Goal: Transaction & Acquisition: Book appointment/travel/reservation

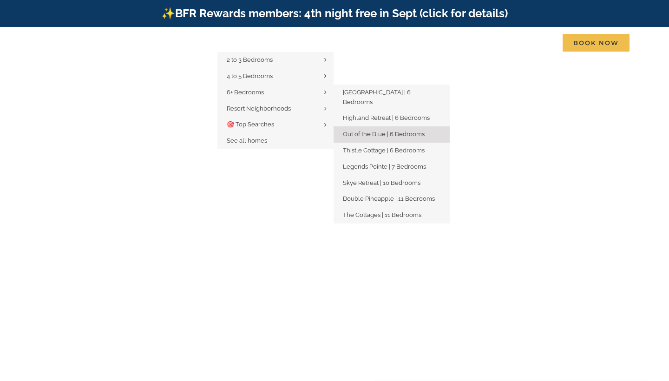
click at [369, 130] on span "Out of the Blue | 6 Bedrooms" at bounding box center [384, 133] width 82 height 7
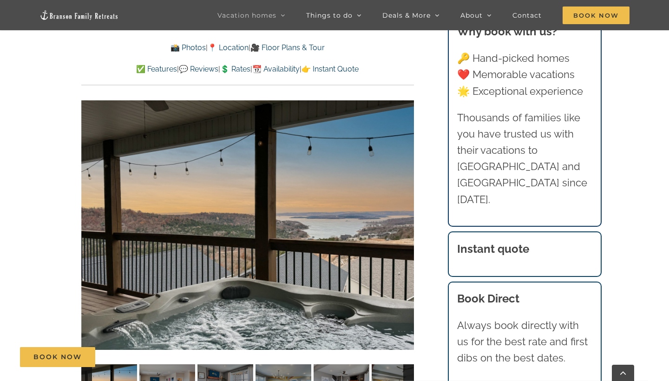
scroll to position [608, 0]
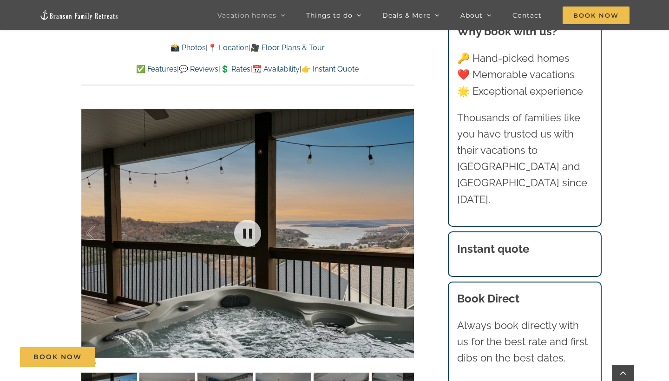
click at [371, 192] on div at bounding box center [247, 233] width 332 height 273
click at [432, 314] on div "Out of the Blue A family friendly Branson rental where you and 18 guests can sp…" at bounding box center [248, 141] width 370 height 573
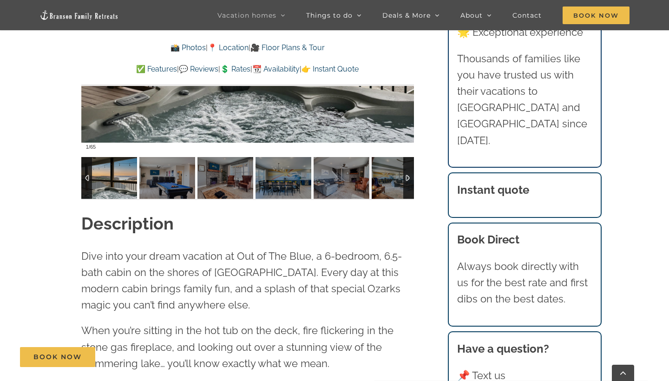
scroll to position [826, 0]
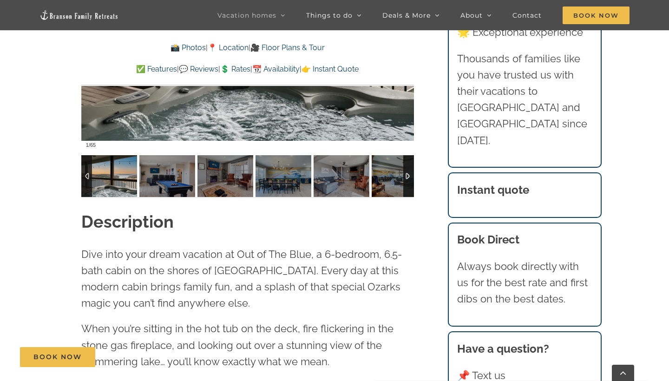
click at [410, 164] on div at bounding box center [408, 176] width 11 height 42
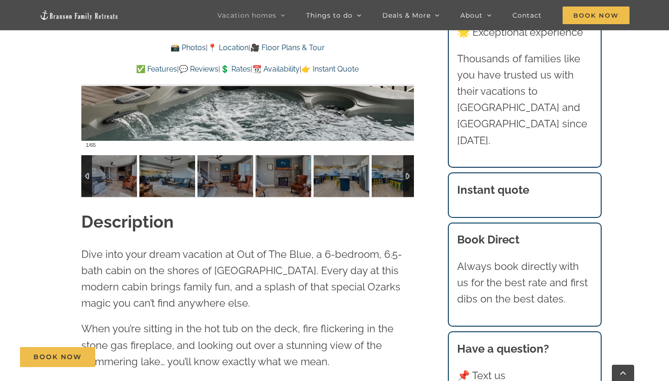
click at [410, 164] on div at bounding box center [408, 176] width 11 height 42
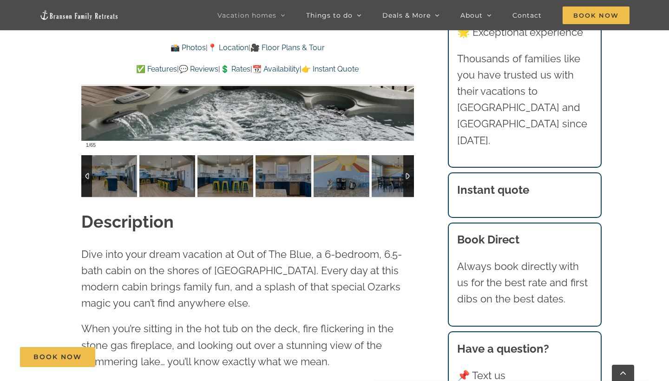
click at [410, 164] on div at bounding box center [408, 176] width 11 height 42
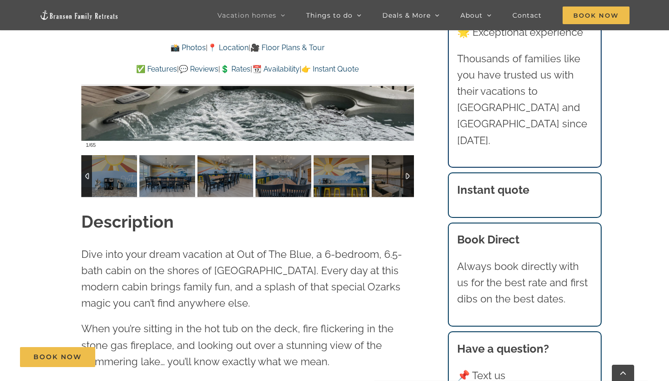
click at [410, 164] on div at bounding box center [408, 176] width 11 height 42
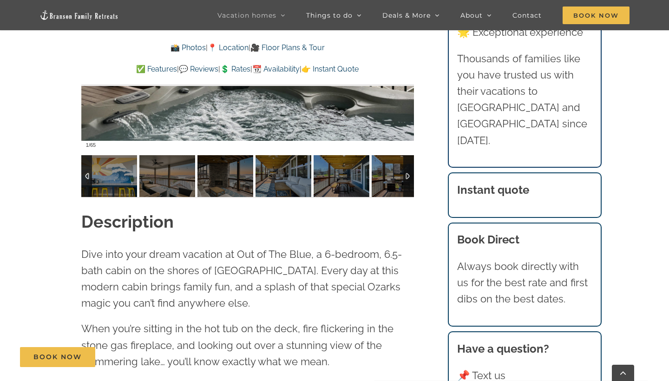
click at [410, 164] on div at bounding box center [408, 176] width 11 height 42
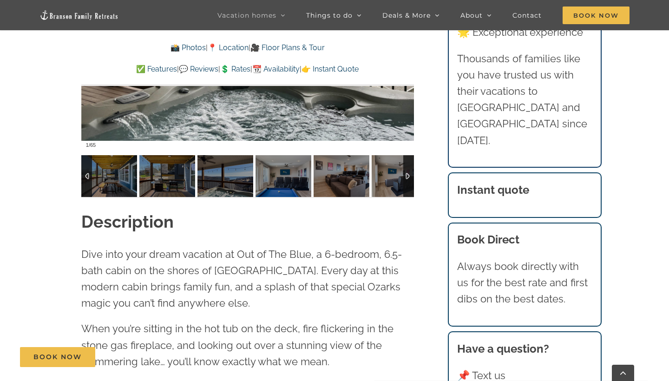
click at [410, 164] on div at bounding box center [408, 176] width 11 height 42
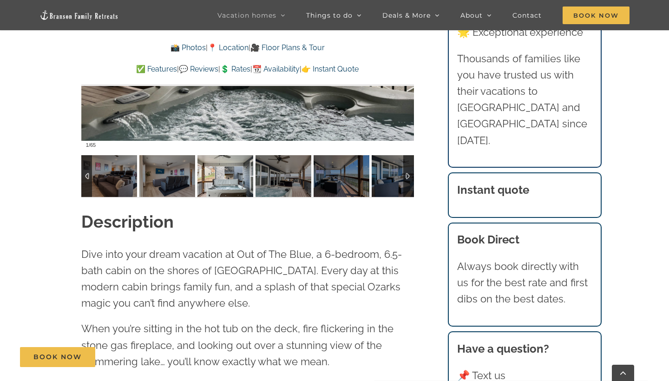
click at [238, 172] on img at bounding box center [225, 176] width 56 height 42
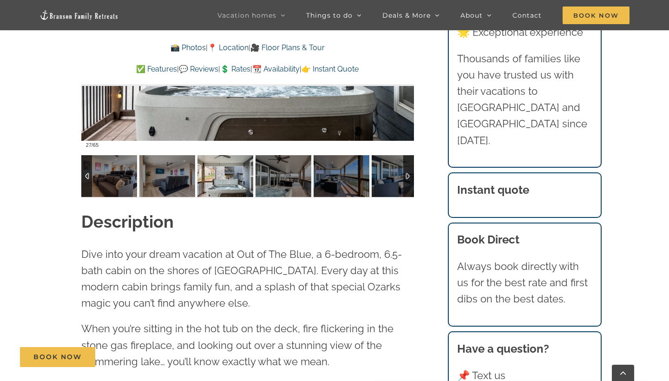
click at [407, 185] on div at bounding box center [408, 176] width 11 height 42
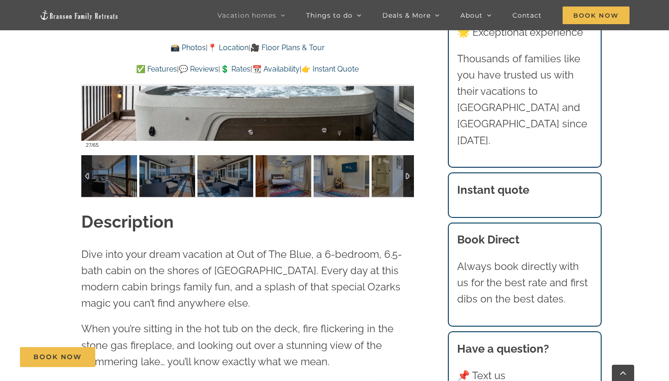
click at [407, 185] on div at bounding box center [408, 176] width 11 height 42
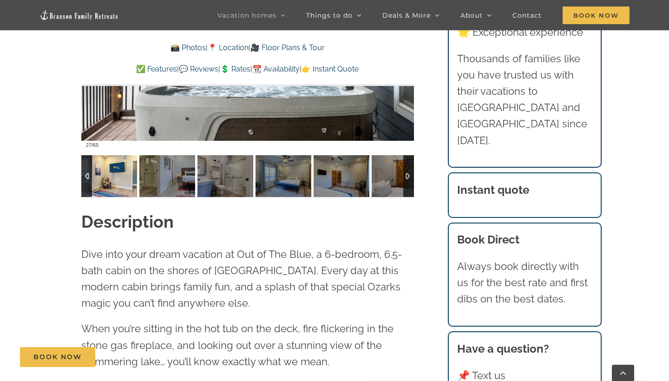
click at [128, 176] on img at bounding box center [109, 176] width 56 height 42
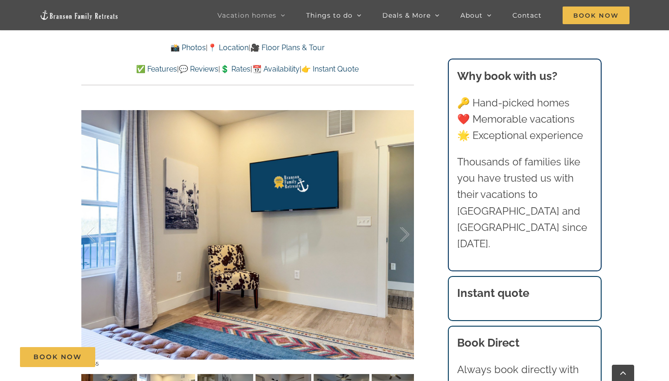
scroll to position [582, 0]
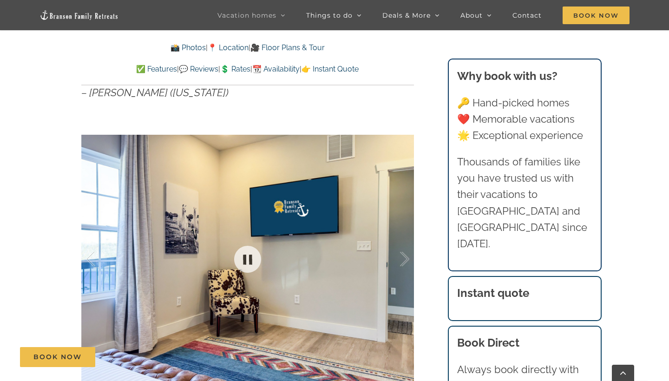
click at [352, 199] on div at bounding box center [247, 259] width 332 height 273
click at [177, 49] on link "📸 Photos" at bounding box center [187, 47] width 35 height 9
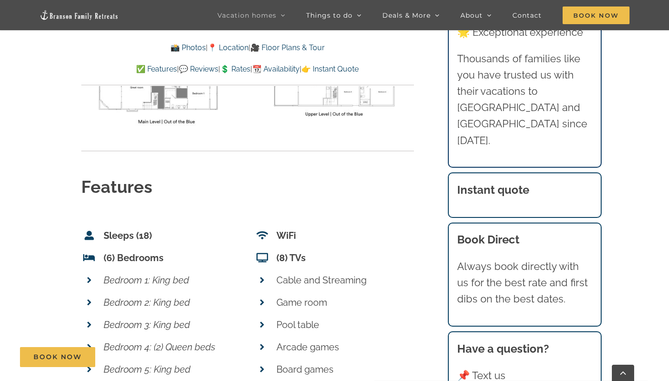
scroll to position [3611, 0]
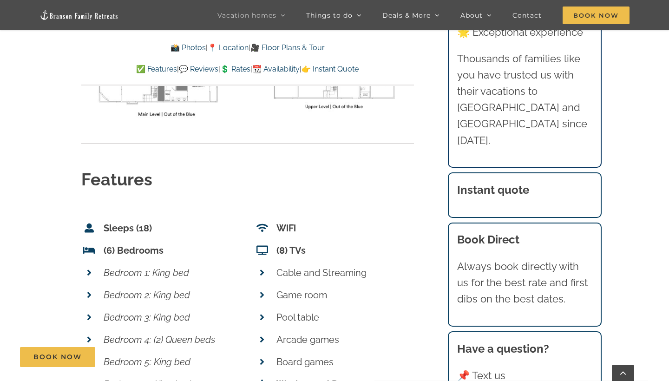
click at [382, 168] on h2 "Features" at bounding box center [247, 179] width 332 height 23
click at [149, 71] on link "✅ Features" at bounding box center [156, 69] width 41 height 9
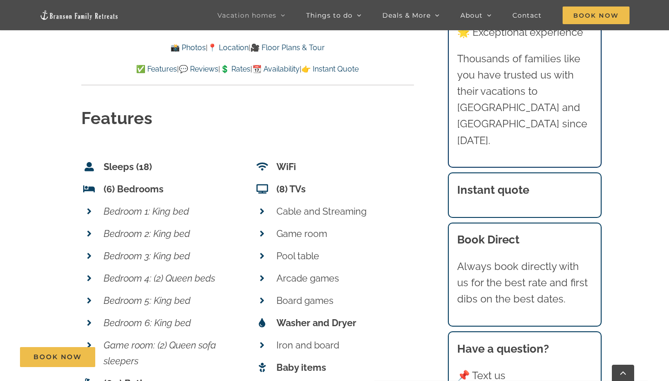
click at [386, 270] on p "Arcade games" at bounding box center [344, 278] width 137 height 16
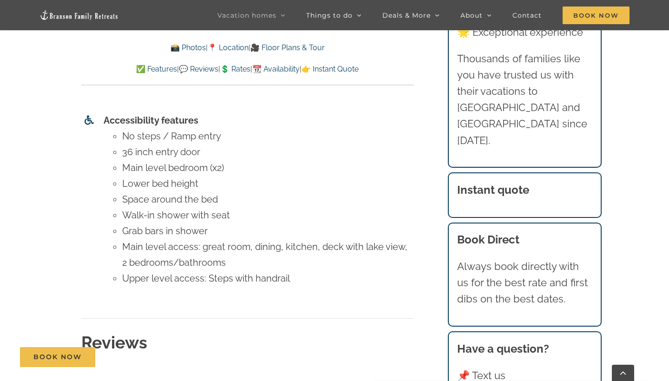
scroll to position [4333, 0]
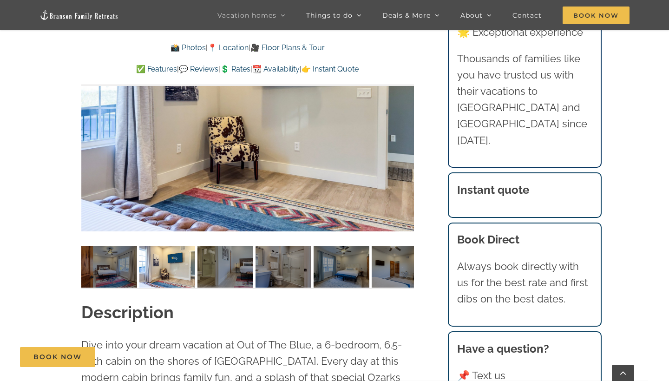
scroll to position [726, 0]
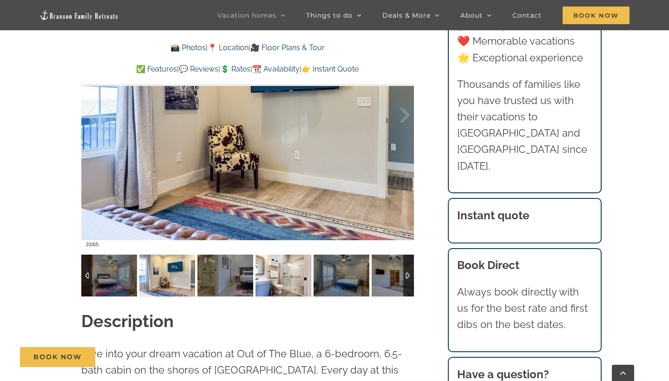
click at [277, 279] on img at bounding box center [283, 275] width 56 height 42
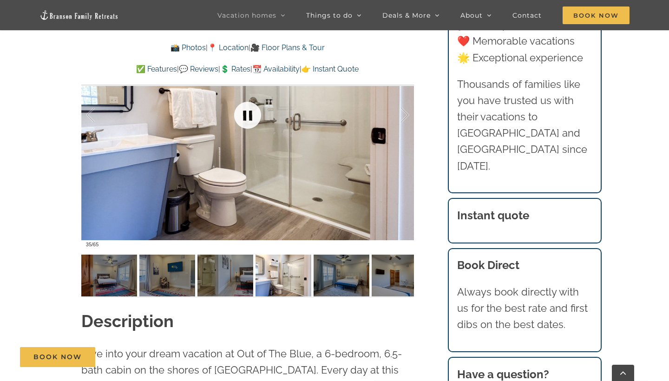
click at [245, 113] on link at bounding box center [247, 115] width 37 height 37
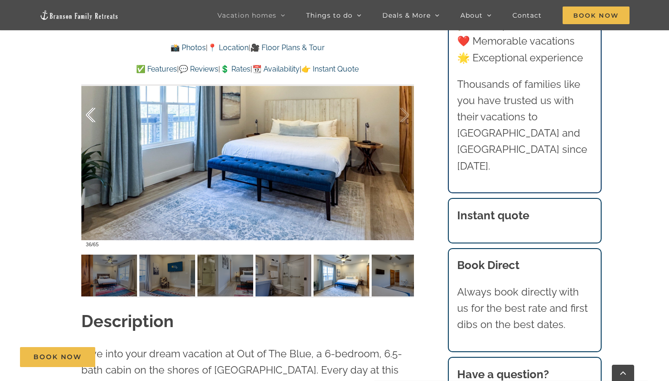
click at [87, 115] on div at bounding box center [100, 115] width 29 height 58
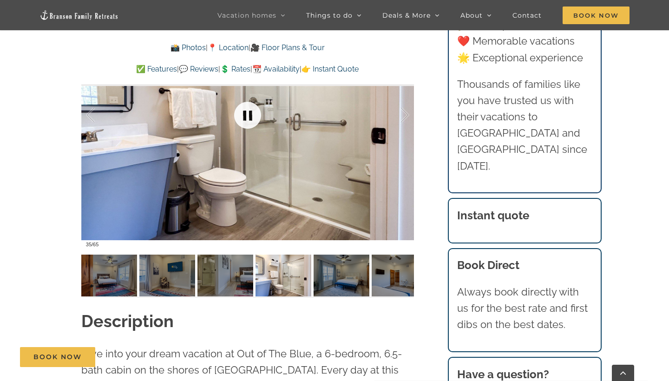
click at [245, 117] on link at bounding box center [247, 115] width 37 height 37
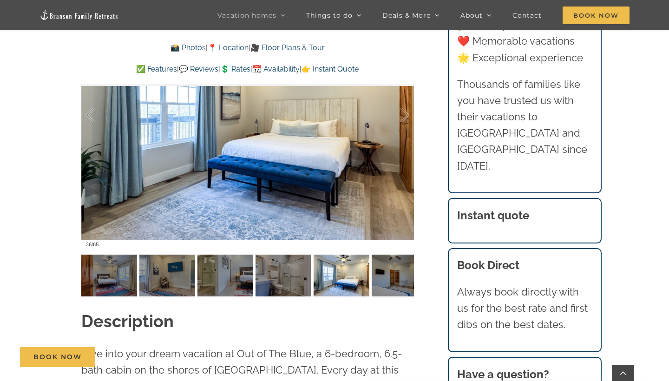
click at [428, 145] on div "Out of the Blue A family friendly Branson rental where you and 18 guests can sp…" at bounding box center [248, 23] width 370 height 573
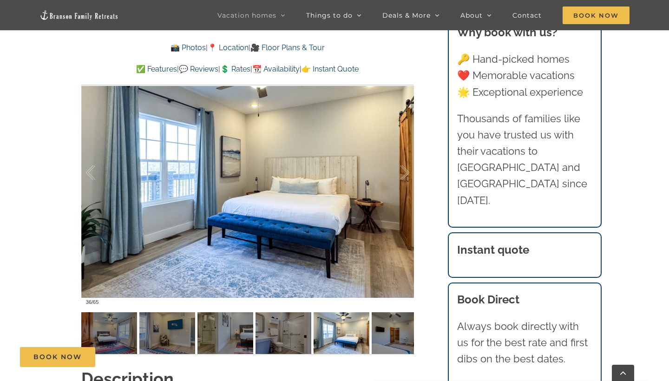
scroll to position [663, 0]
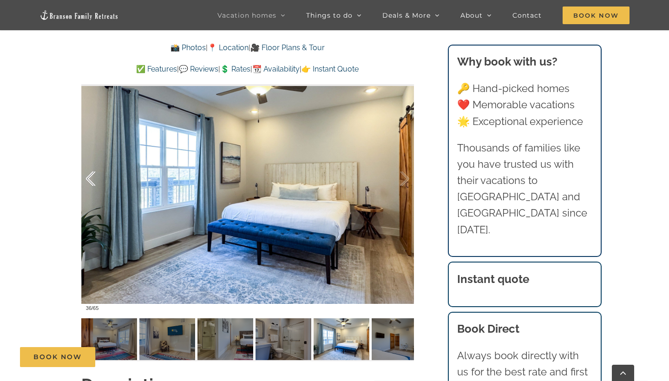
click at [86, 182] on div at bounding box center [100, 179] width 29 height 58
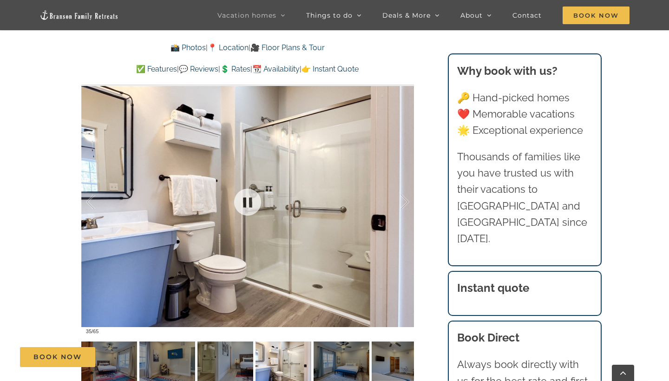
scroll to position [633, 0]
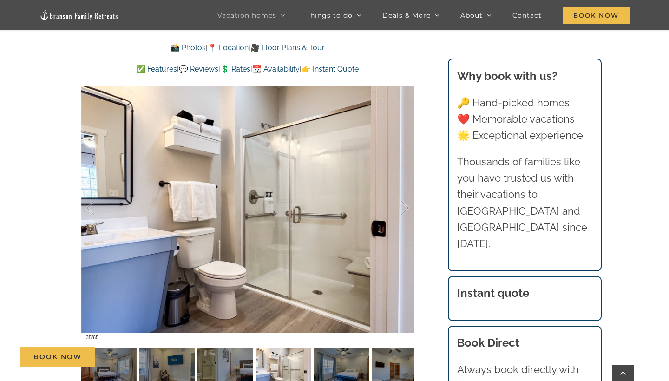
click at [427, 235] on div "Out of the Blue A family friendly Branson rental where you and 18 guests can sp…" at bounding box center [248, 116] width 370 height 573
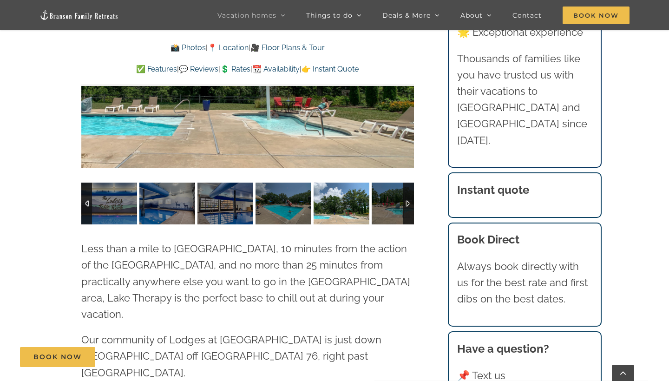
scroll to position [2465, 0]
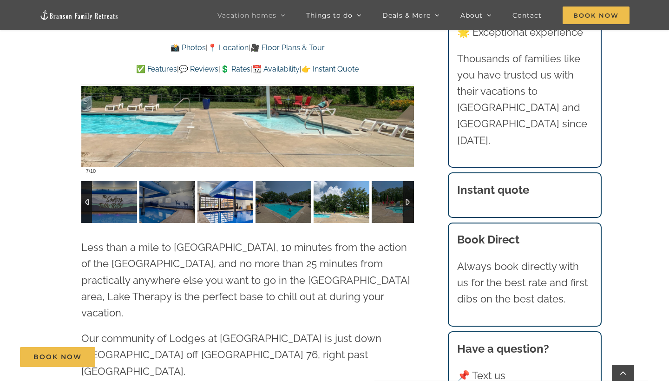
click at [311, 332] on span "Our community of Lodges at [GEOGRAPHIC_DATA] is just down [GEOGRAPHIC_DATA] off…" at bounding box center [231, 354] width 300 height 45
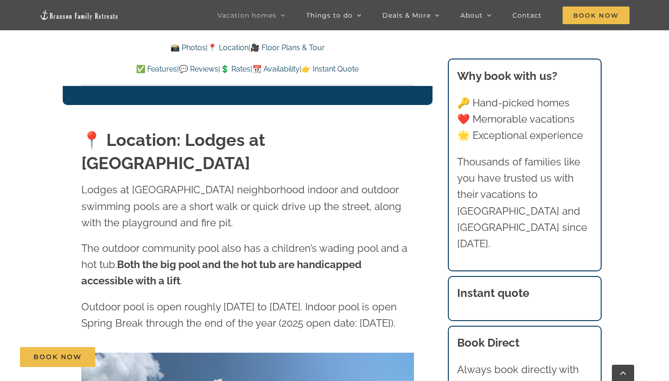
scroll to position [2022, 0]
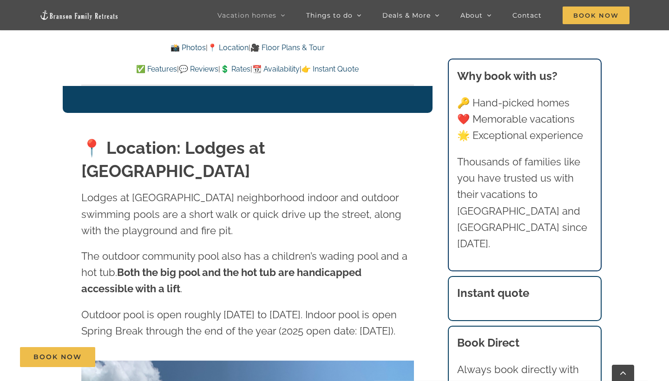
click at [248, 256] on div "Lodges at [GEOGRAPHIC_DATA] neighborhood indoor and outdoor swimming pools are …" at bounding box center [247, 268] width 332 height 159
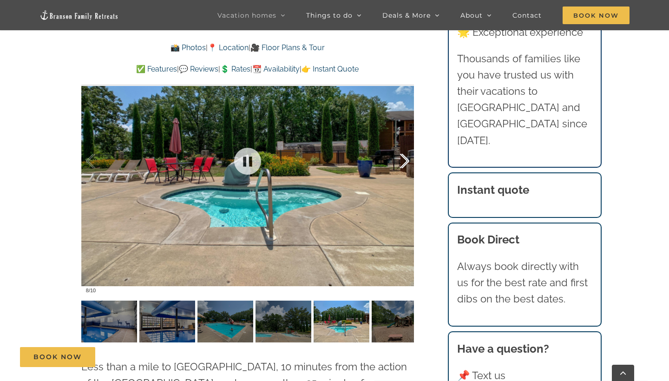
scroll to position [2348, 0]
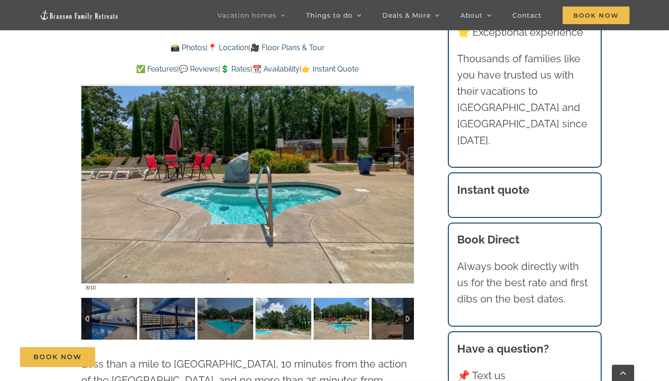
click at [246, 298] on img at bounding box center [225, 319] width 56 height 42
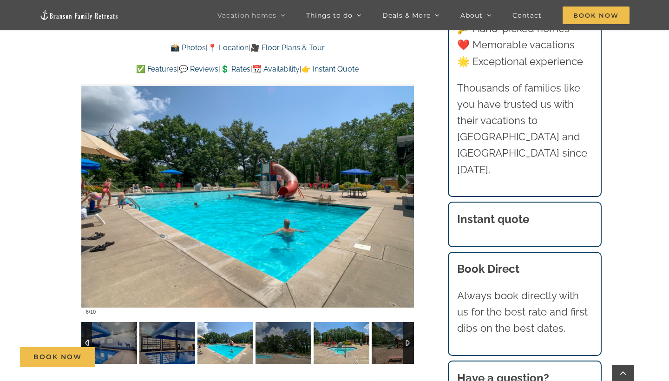
scroll to position [2318, 0]
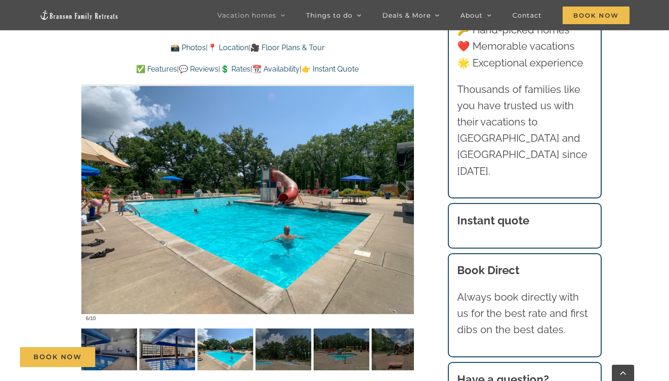
click at [156, 339] on img at bounding box center [167, 349] width 56 height 42
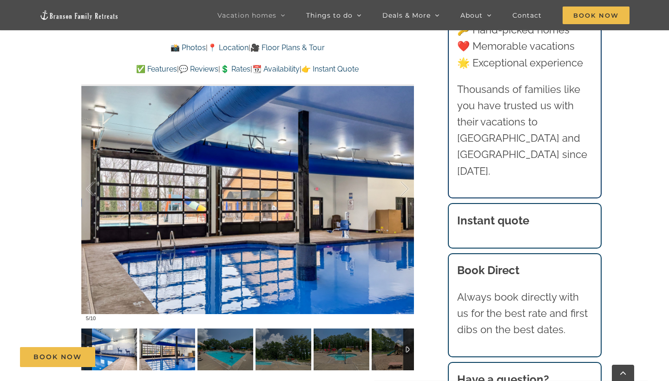
click at [115, 328] on img at bounding box center [109, 349] width 56 height 42
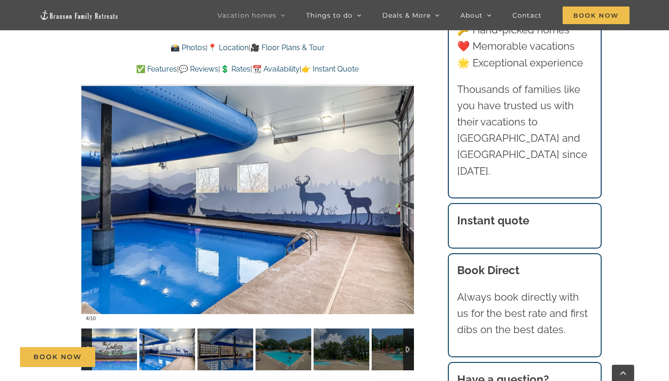
click at [138, 328] on div at bounding box center [255, 349] width 580 height 42
click at [150, 328] on img at bounding box center [167, 349] width 56 height 42
click at [164, 330] on img at bounding box center [167, 349] width 56 height 42
click at [85, 328] on div at bounding box center [86, 349] width 11 height 42
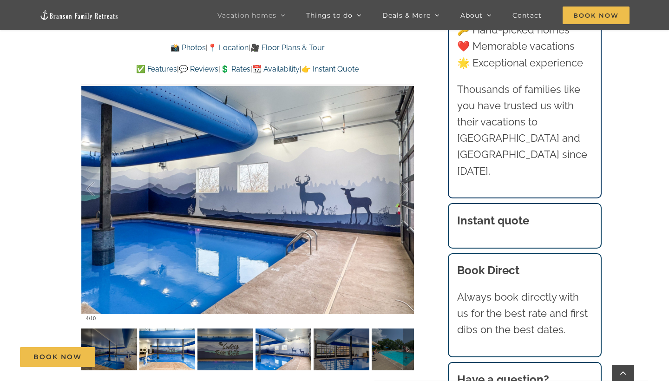
click at [179, 340] on img at bounding box center [167, 349] width 56 height 42
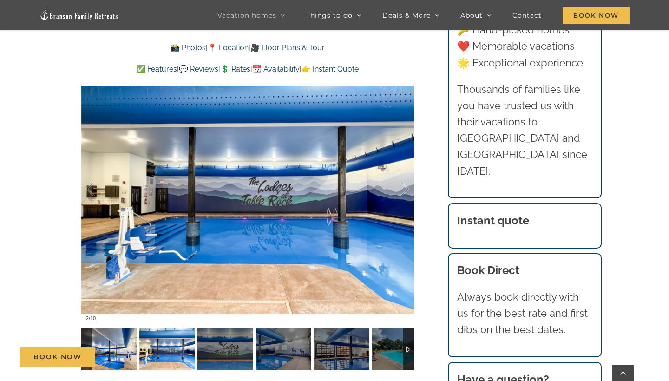
click at [123, 334] on img at bounding box center [109, 349] width 56 height 42
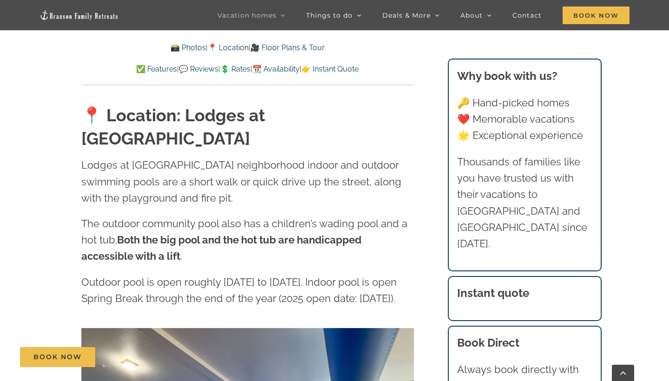
scroll to position [2051, 0]
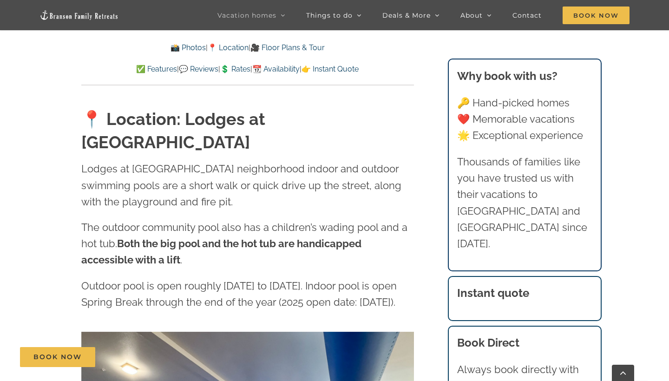
click at [397, 161] on p "Lodges at [GEOGRAPHIC_DATA] neighborhood indoor and outdoor swimming pools are …" at bounding box center [247, 185] width 332 height 49
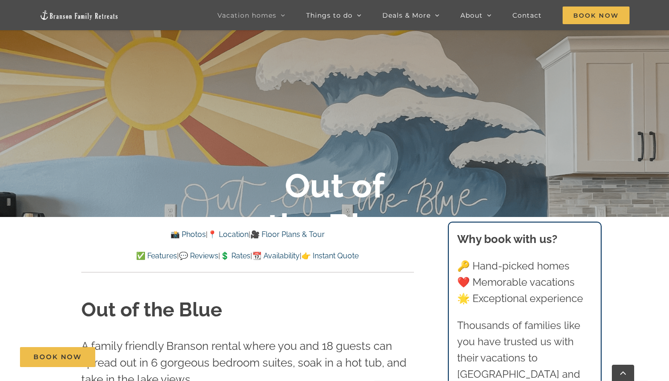
scroll to position [205, 0]
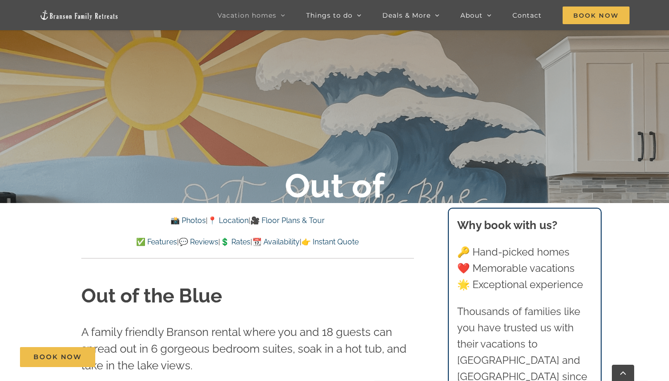
click at [140, 239] on link "✅ Features" at bounding box center [156, 241] width 41 height 9
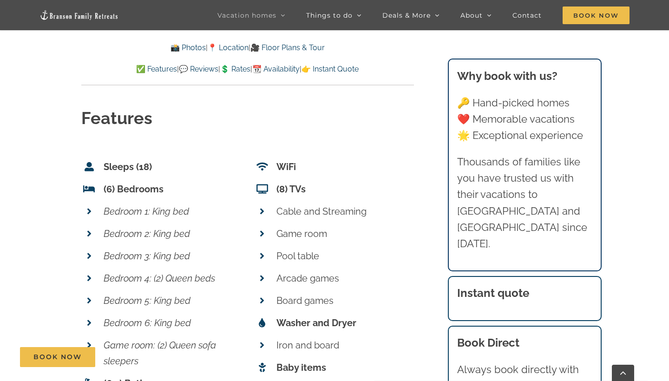
click at [185, 46] on link "📸 Photos" at bounding box center [187, 47] width 35 height 9
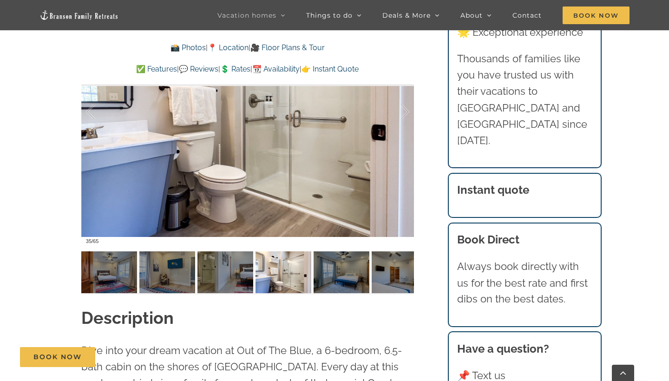
scroll to position [737, 0]
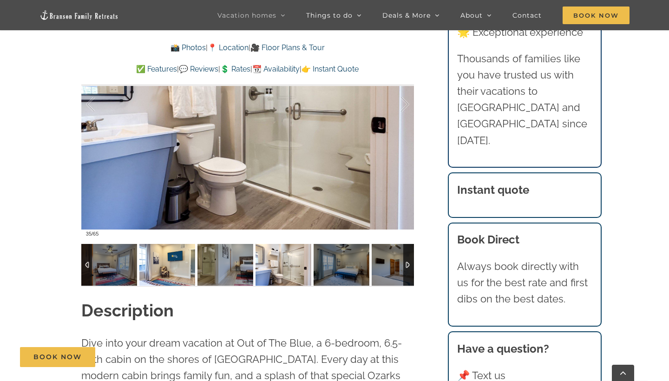
click at [189, 267] on img at bounding box center [167, 265] width 56 height 42
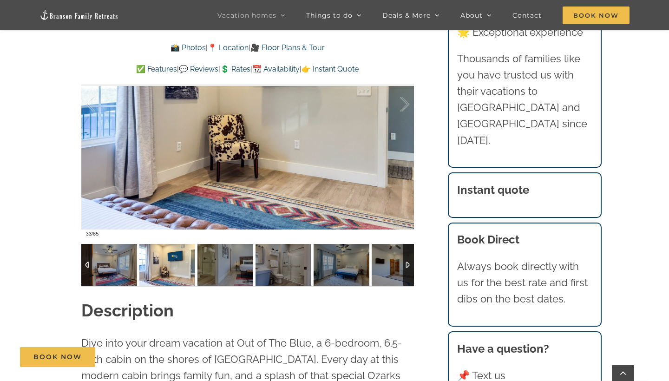
click at [88, 268] on div at bounding box center [86, 265] width 11 height 42
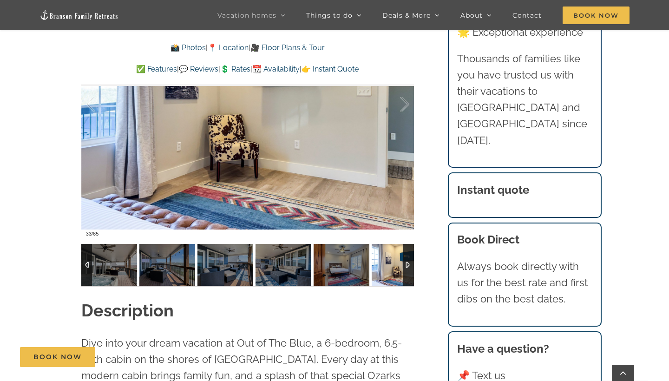
click at [408, 276] on div at bounding box center [408, 265] width 11 height 42
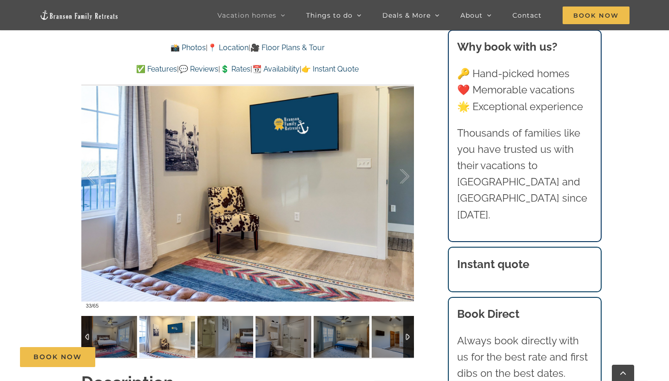
scroll to position [663, 0]
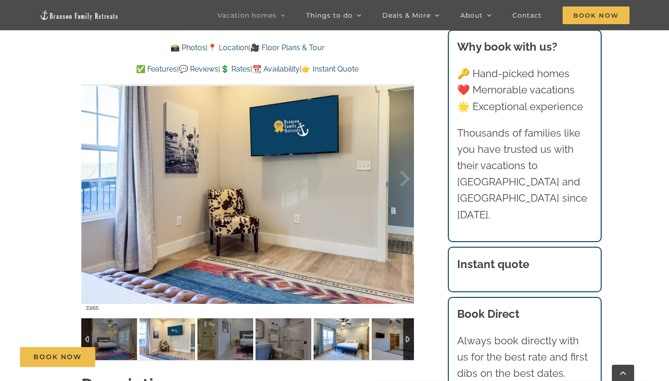
click at [351, 325] on img at bounding box center [341, 339] width 56 height 42
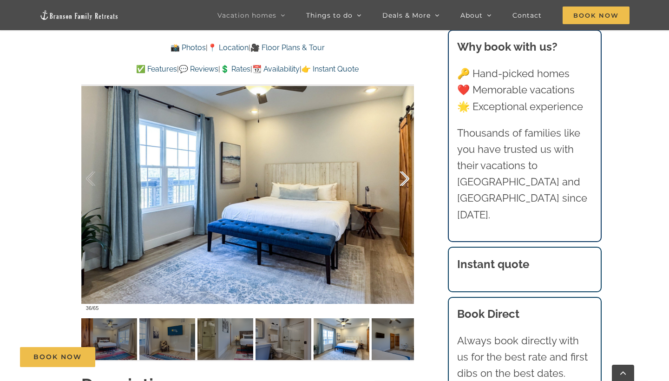
click at [406, 176] on div at bounding box center [394, 179] width 29 height 58
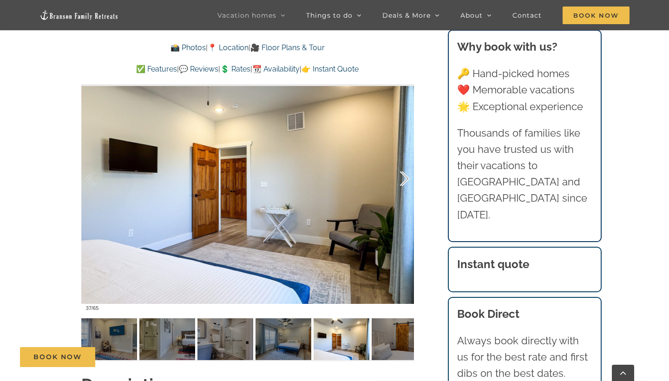
click at [406, 176] on div at bounding box center [394, 179] width 29 height 58
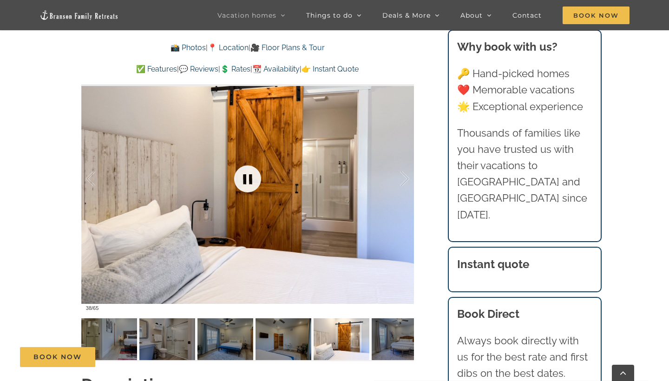
click at [247, 181] on link at bounding box center [247, 178] width 37 height 37
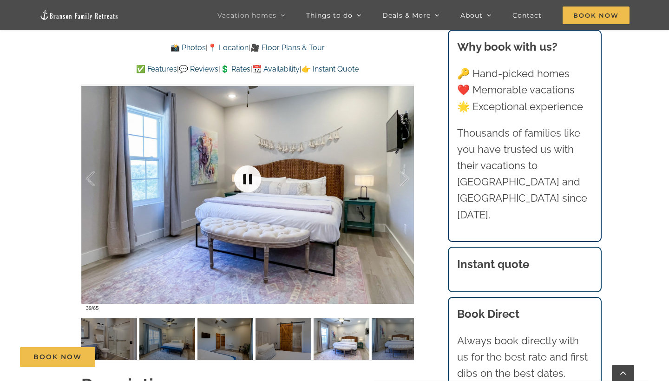
click at [237, 185] on link at bounding box center [247, 178] width 37 height 37
click at [95, 183] on div at bounding box center [100, 179] width 29 height 58
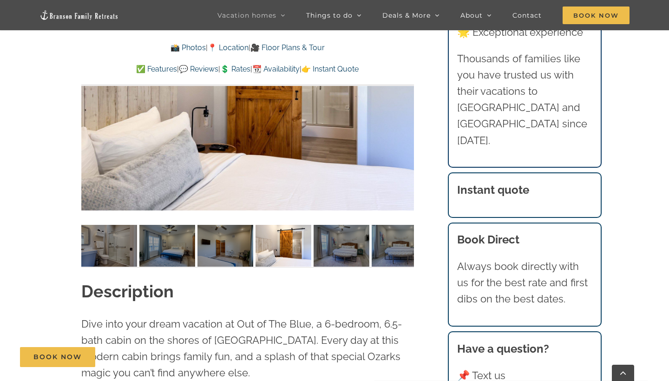
scroll to position [760, 0]
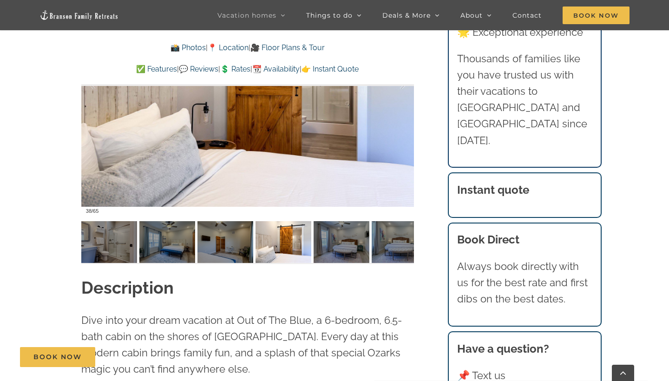
click at [299, 45] on link "🎥 Floor Plans & Tour" at bounding box center [287, 47] width 74 height 9
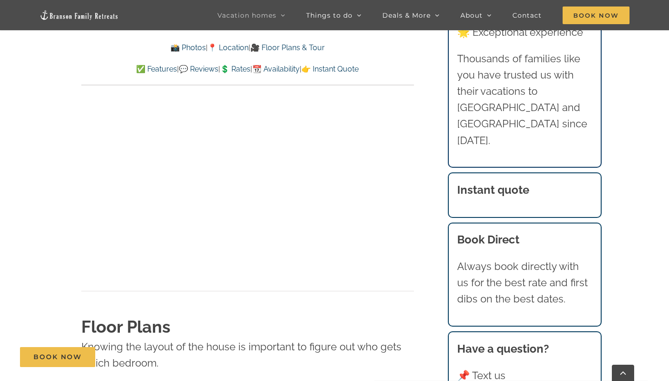
click at [627, 127] on main "Out of the Blue at [GEOGRAPHIC_DATA] | Branson Family Retreats [PERSON_NAME][EM…" at bounding box center [334, 316] width 669 height 6259
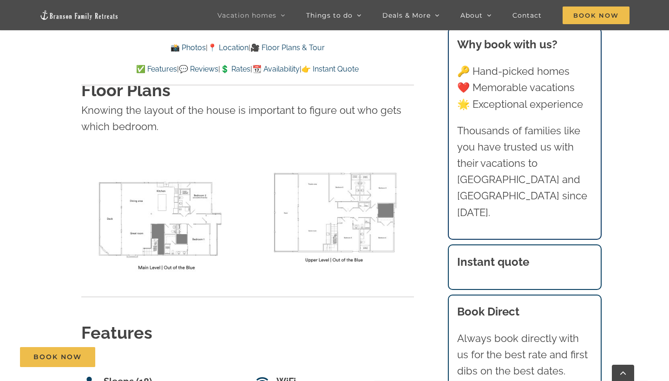
scroll to position [3456, 0]
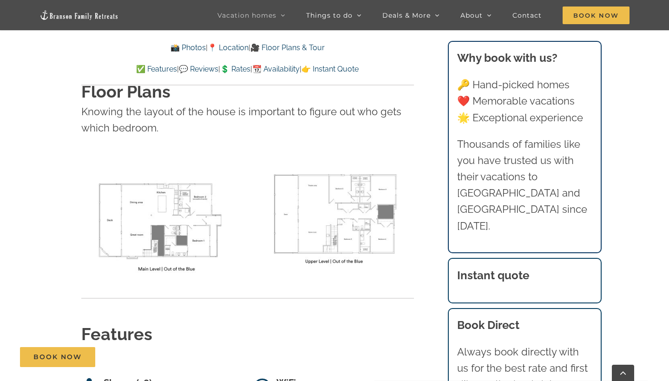
click at [179, 45] on link "📸 Photos" at bounding box center [187, 47] width 35 height 9
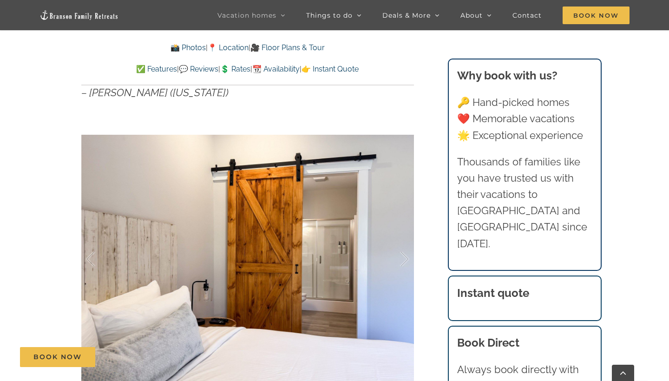
click at [421, 173] on div "Out of the Blue A family friendly Branson rental where you and 18 guests can sp…" at bounding box center [248, 167] width 370 height 573
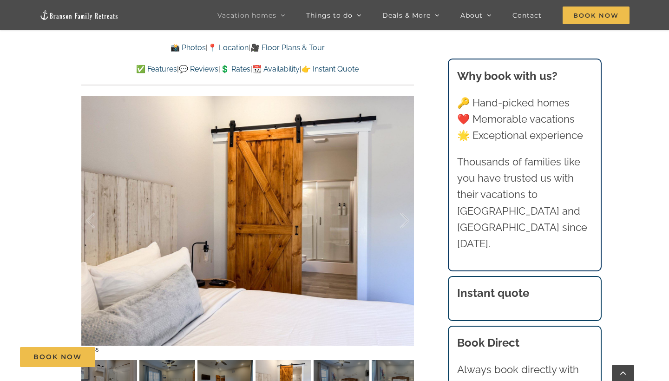
scroll to position [617, 0]
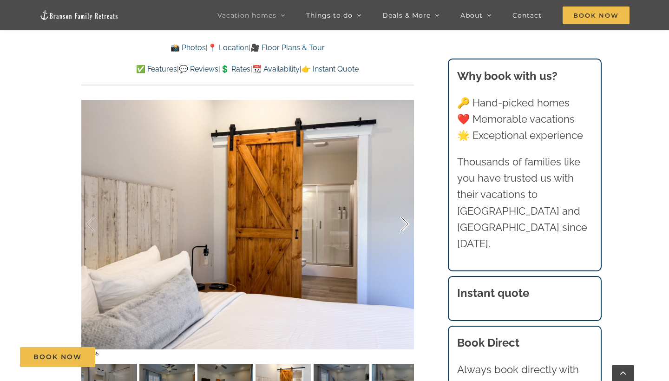
click at [406, 225] on div at bounding box center [394, 224] width 29 height 58
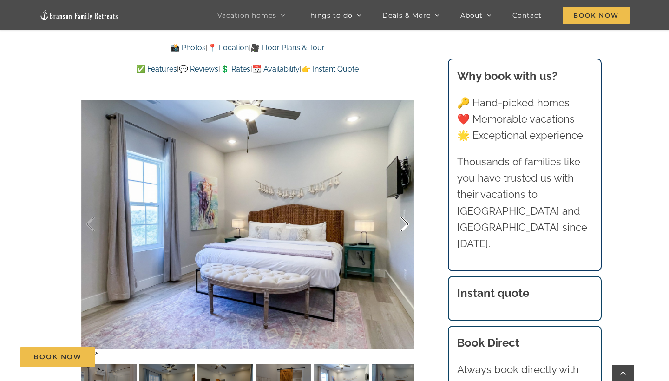
click at [406, 225] on div at bounding box center [394, 224] width 29 height 58
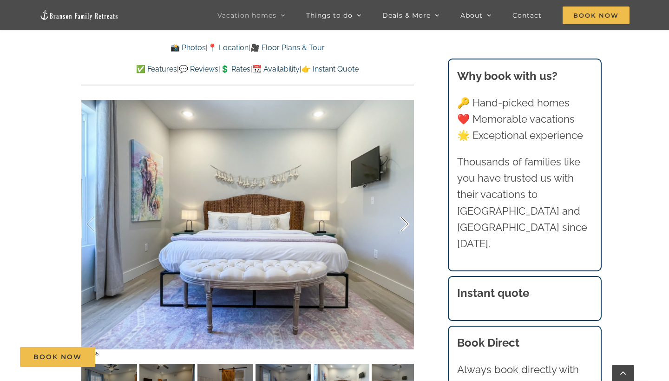
click at [406, 225] on div at bounding box center [394, 224] width 29 height 58
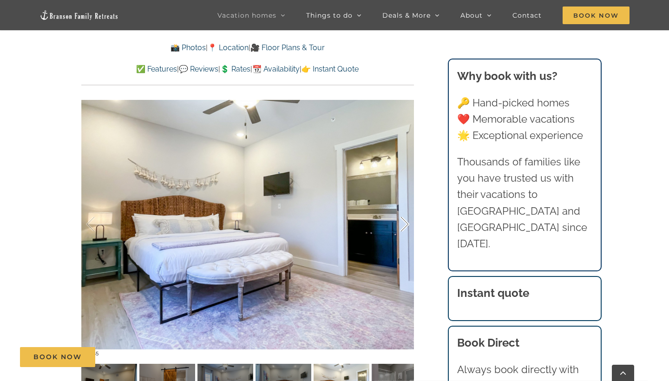
click at [406, 225] on div at bounding box center [394, 224] width 29 height 58
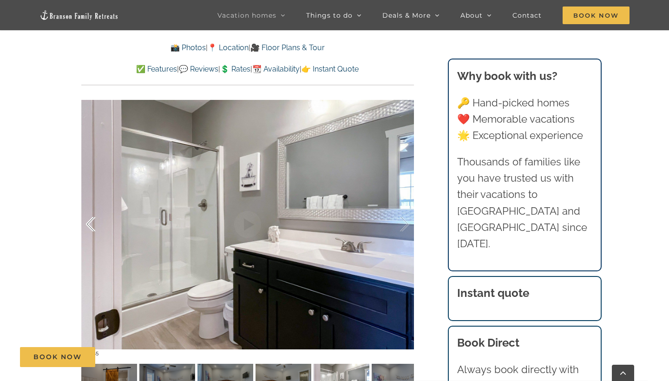
click at [101, 224] on div at bounding box center [100, 224] width 29 height 58
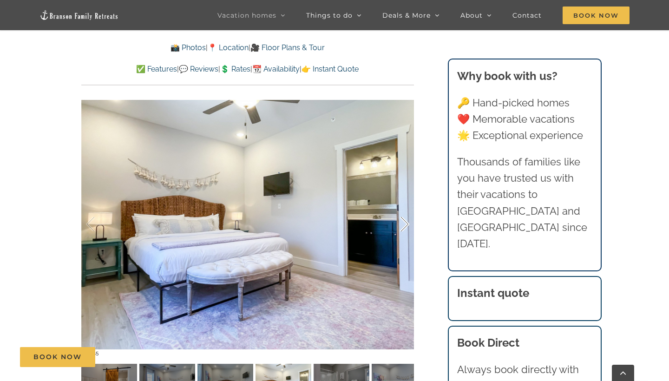
click at [397, 225] on div at bounding box center [394, 224] width 29 height 58
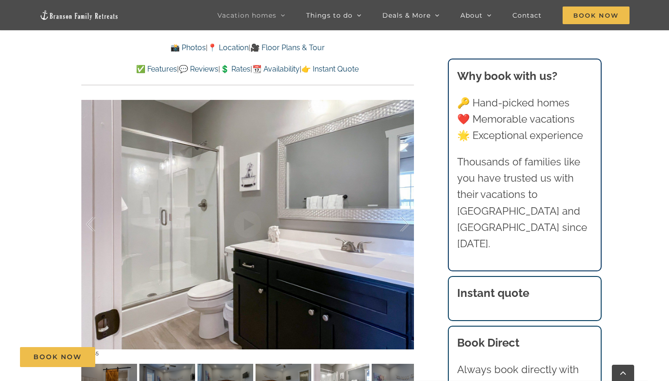
click at [432, 226] on div "Out of the Blue A family friendly Branson rental where you and 18 guests can sp…" at bounding box center [248, 132] width 370 height 573
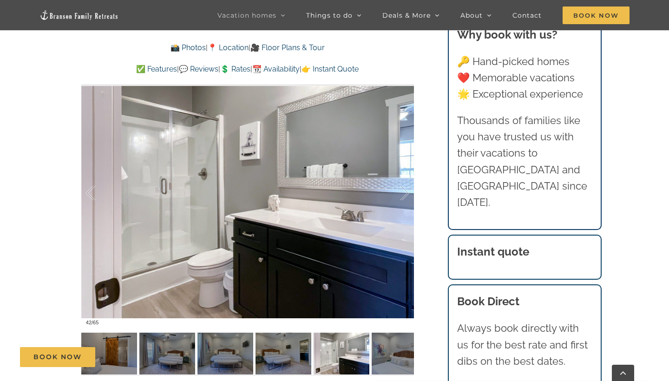
scroll to position [663, 0]
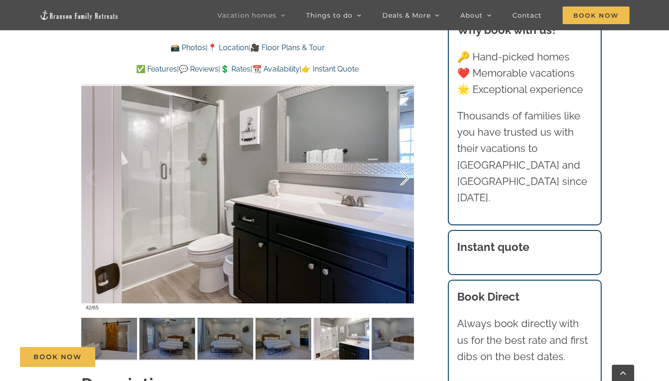
click at [403, 182] on div at bounding box center [394, 179] width 29 height 58
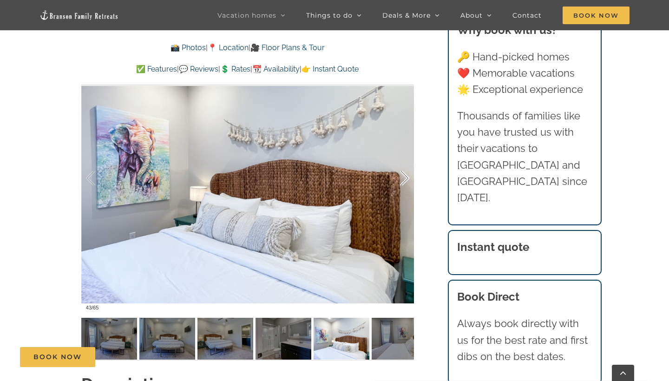
click at [403, 182] on div at bounding box center [394, 179] width 29 height 58
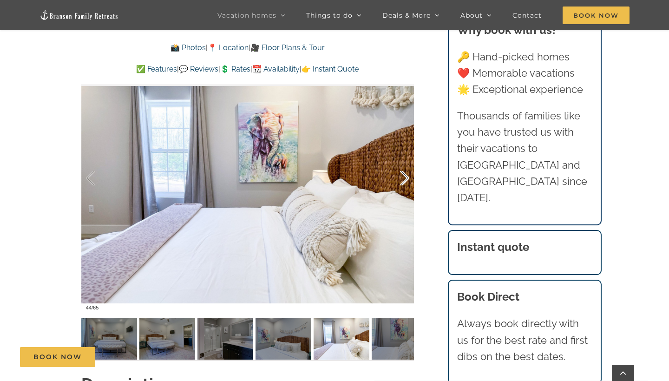
click at [403, 182] on div at bounding box center [394, 179] width 29 height 58
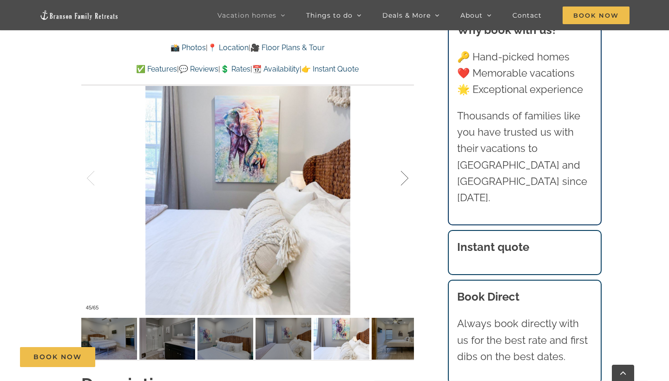
click at [403, 182] on div at bounding box center [394, 179] width 29 height 58
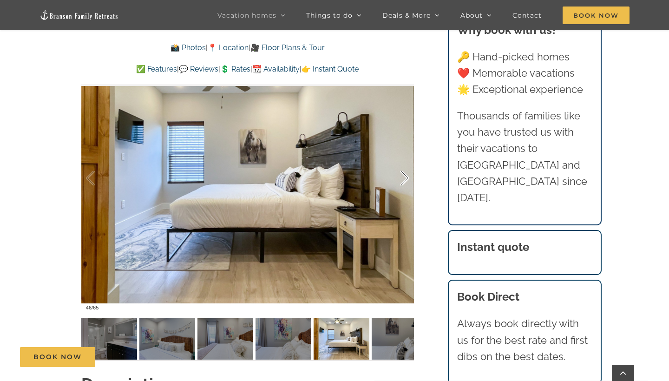
click at [403, 182] on div at bounding box center [394, 179] width 29 height 58
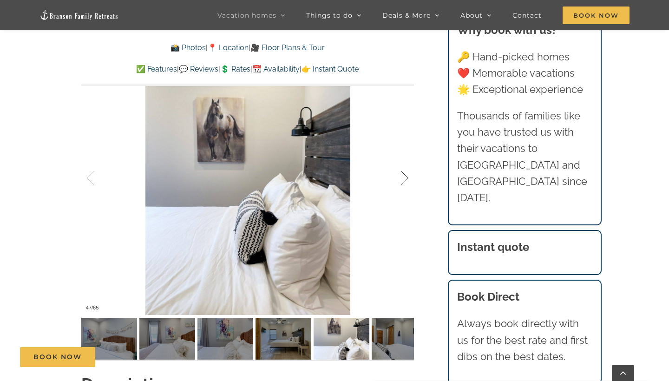
click at [403, 182] on div at bounding box center [394, 179] width 29 height 58
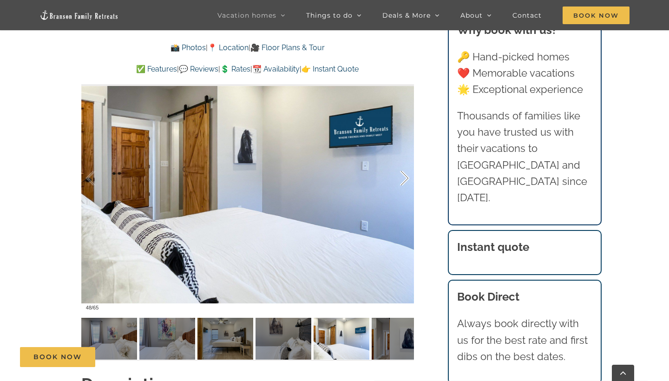
click at [403, 182] on div at bounding box center [394, 179] width 29 height 58
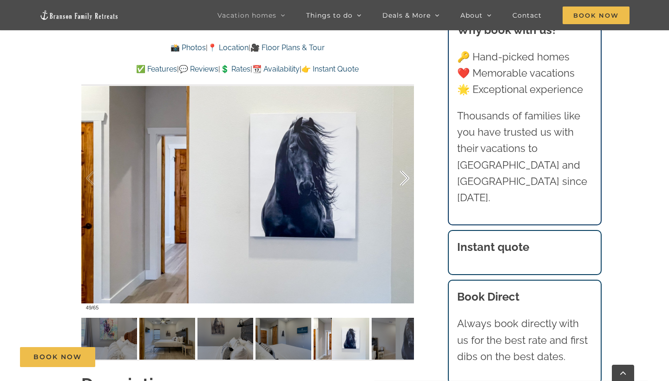
click at [403, 182] on div at bounding box center [394, 179] width 29 height 58
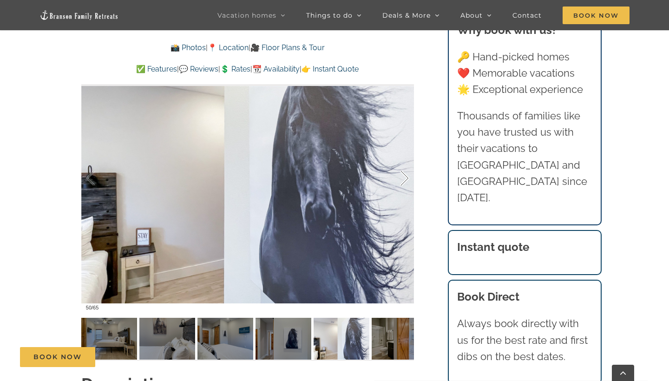
click at [403, 182] on div at bounding box center [394, 179] width 29 height 58
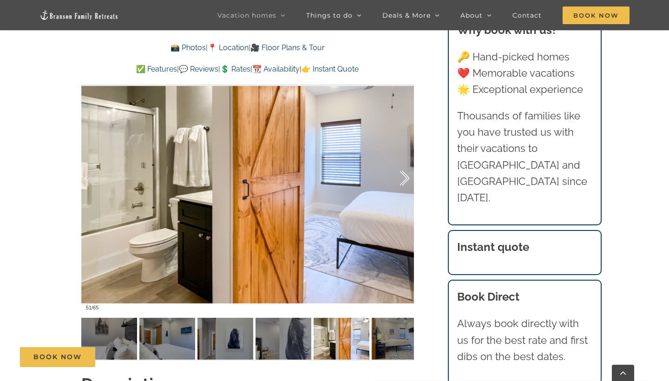
click at [403, 182] on div at bounding box center [394, 179] width 29 height 58
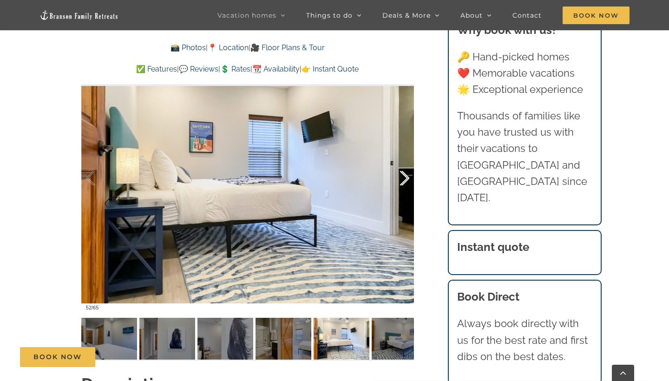
click at [403, 182] on div at bounding box center [394, 179] width 29 height 58
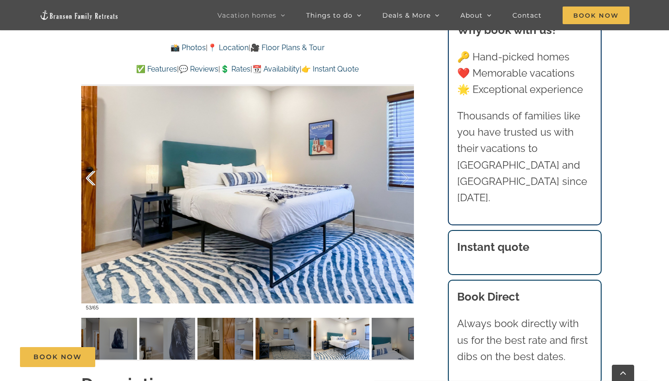
click at [90, 175] on div at bounding box center [100, 179] width 29 height 58
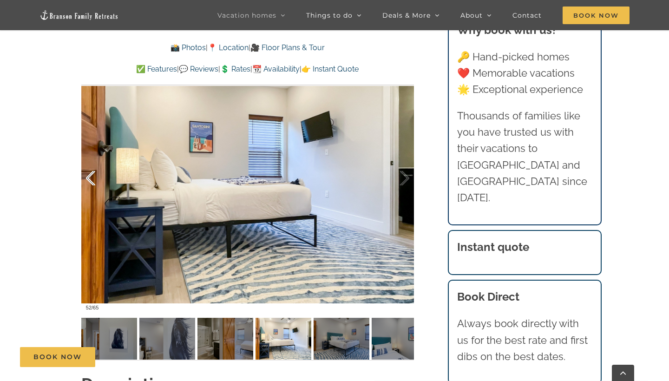
click at [90, 175] on div at bounding box center [100, 179] width 29 height 58
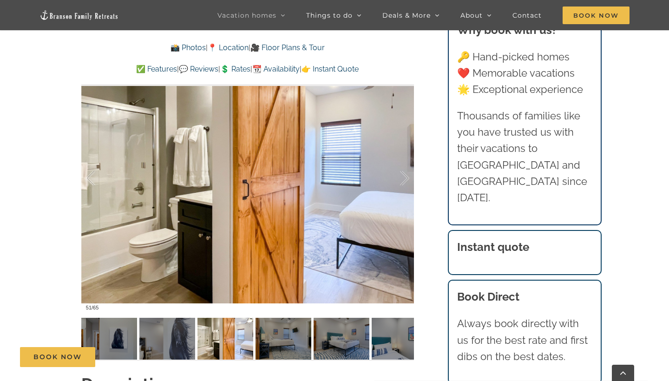
click at [430, 176] on div "Out of the Blue A family friendly Branson rental where you and 18 guests can sp…" at bounding box center [248, 86] width 370 height 573
click at [420, 184] on div "Out of the Blue A family friendly Branson rental where you and 18 guests can sp…" at bounding box center [248, 86] width 370 height 573
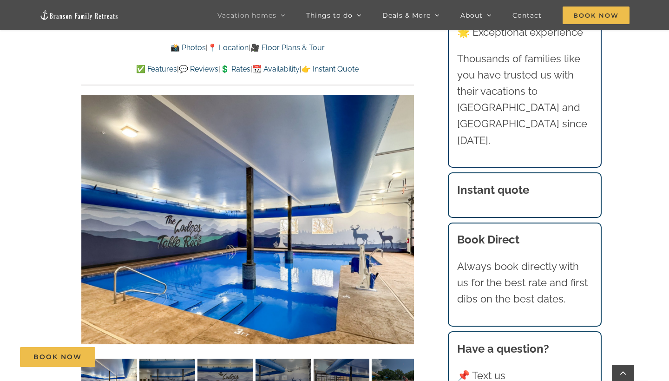
scroll to position [2295, 0]
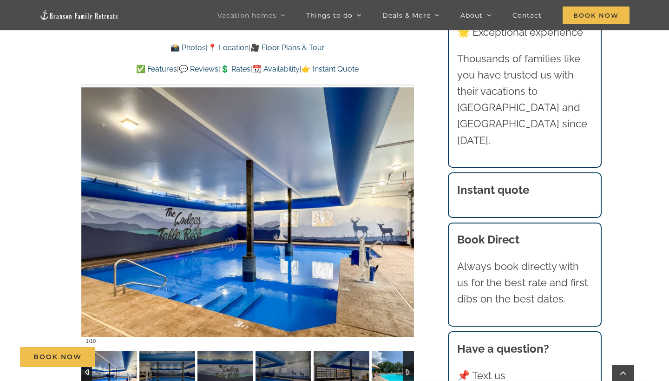
click at [395, 351] on img at bounding box center [399, 372] width 56 height 42
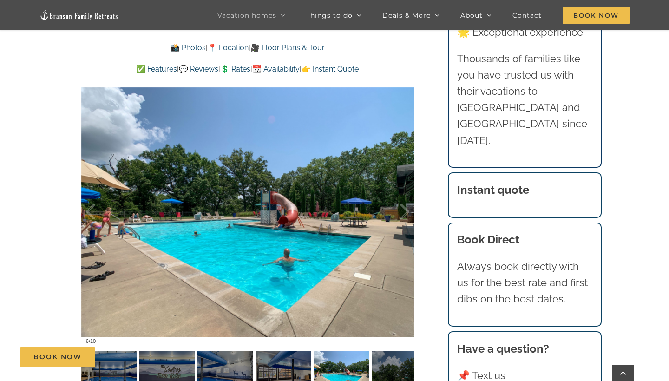
click at [406, 348] on div "Book Now" at bounding box center [341, 357] width 643 height 20
click at [413, 351] on div at bounding box center [408, 372] width 11 height 42
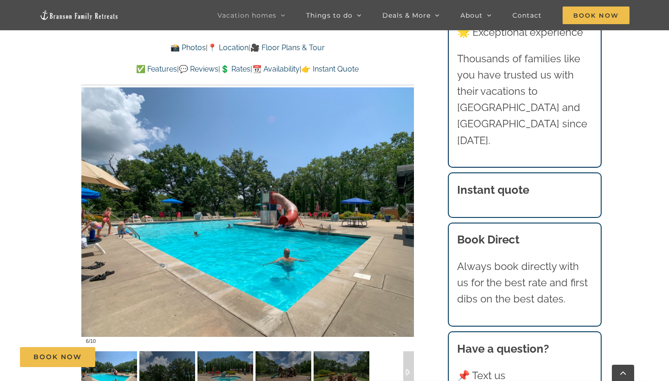
click at [250, 347] on div "Book Now" at bounding box center [341, 357] width 643 height 20
click at [244, 347] on div "Book Now" at bounding box center [341, 357] width 643 height 20
click at [397, 186] on div at bounding box center [394, 212] width 29 height 58
